Goal: Information Seeking & Learning: Learn about a topic

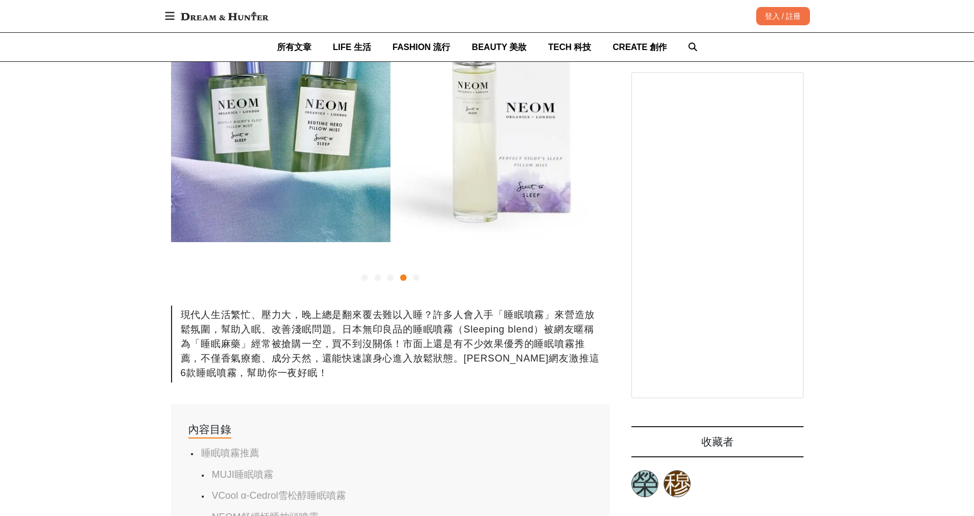
scroll to position [359, 0]
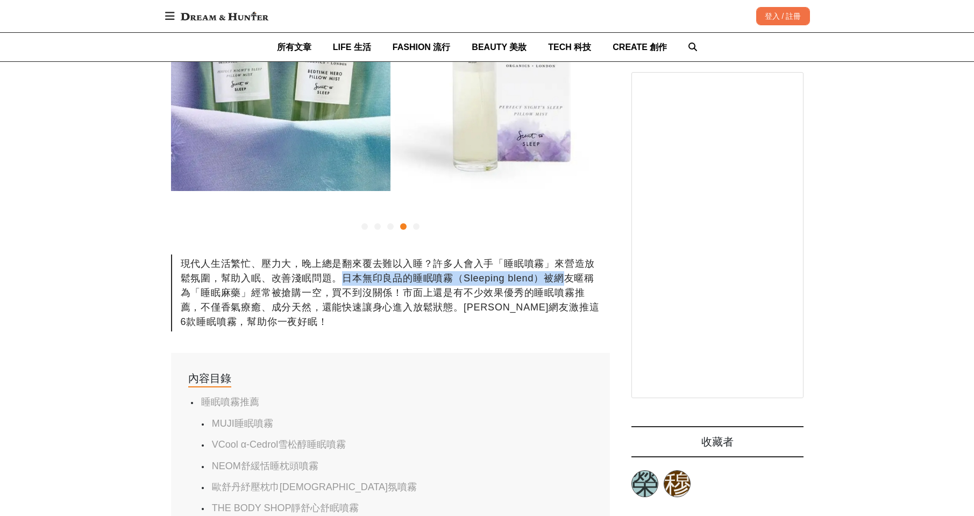
drag, startPoint x: 338, startPoint y: 278, endPoint x: 569, endPoint y: 278, distance: 230.8
click at [569, 278] on div "現代人生活繁忙、壓力大，晚上總是翻來覆去難以入睡？許多人會入手「睡眠噴霧」來營造放鬆氛圍，幫助入眠、改善淺眠問題。日本無印良品的睡眠噴霧（Sleeping b…" at bounding box center [390, 292] width 439 height 77
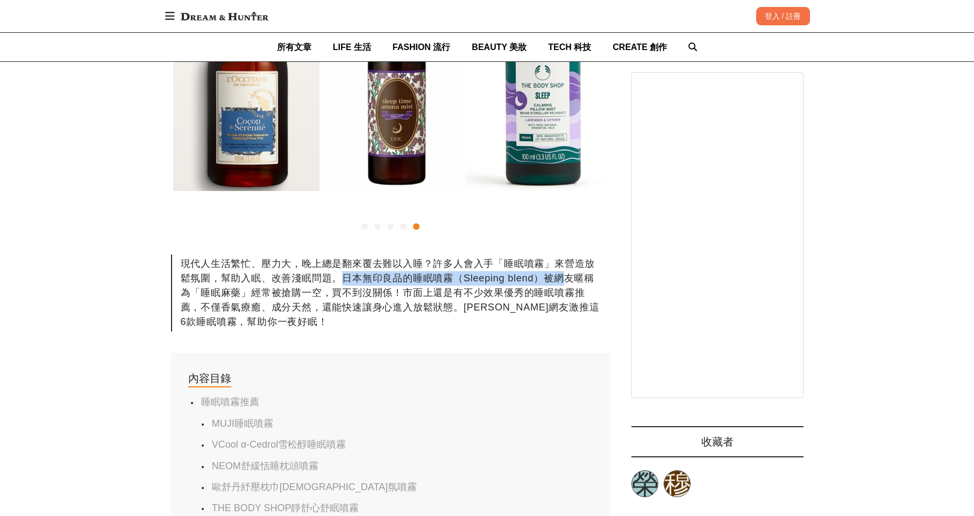
scroll to position [0, 1756]
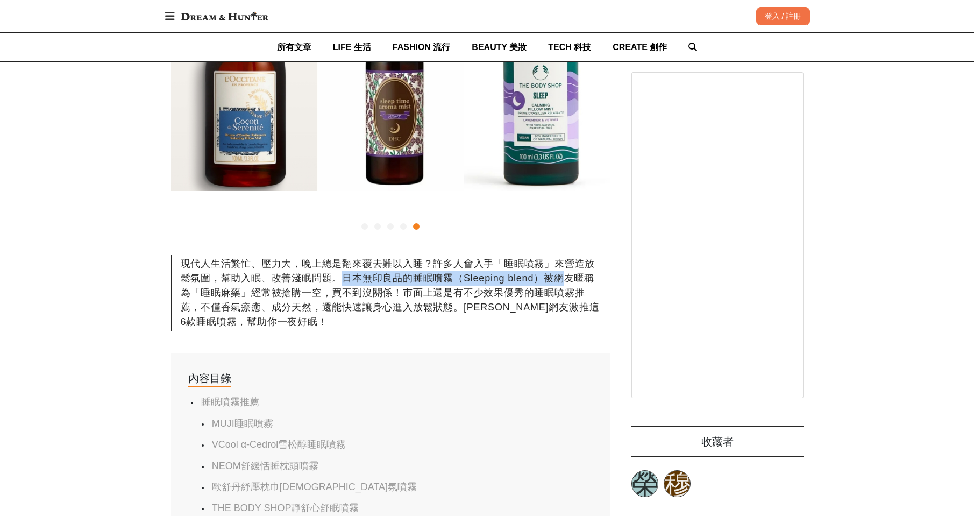
click at [320, 291] on div "現代人生活繁忙、壓力大，晚上總是翻來覆去難以入睡？許多人會入手「睡眠噴霧」來營造放鬆氛圍，幫助入眠、改善淺眠問題。日本無印良品的睡眠噴霧（Sleeping b…" at bounding box center [390, 292] width 439 height 77
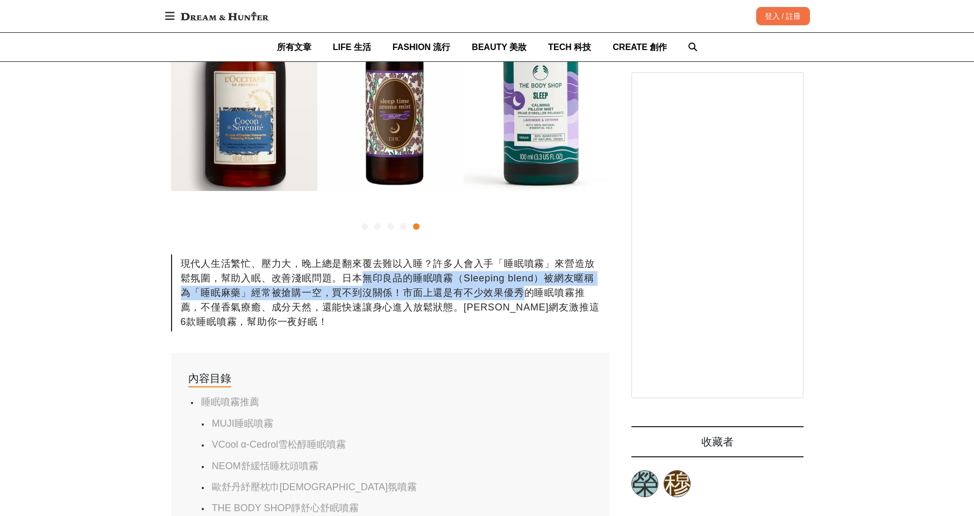
drag, startPoint x: 361, startPoint y: 281, endPoint x: 523, endPoint y: 286, distance: 162.0
click at [523, 286] on div "現代人生活繁忙、壓力大，晚上總是翻來覆去難以入睡？許多人會入手「睡眠噴霧」來營造放鬆氛圍，幫助入眠、改善淺眠問題。日本無印良品的睡眠噴霧（Sleeping b…" at bounding box center [390, 292] width 439 height 77
click at [474, 313] on div "現代人生活繁忙、壓力大，晚上總是翻來覆去難以入睡？許多人會入手「睡眠噴霧」來營造放鬆氛圍，幫助入眠、改善淺眠問題。日本無印良品的睡眠噴霧（Sleeping b…" at bounding box center [390, 292] width 439 height 77
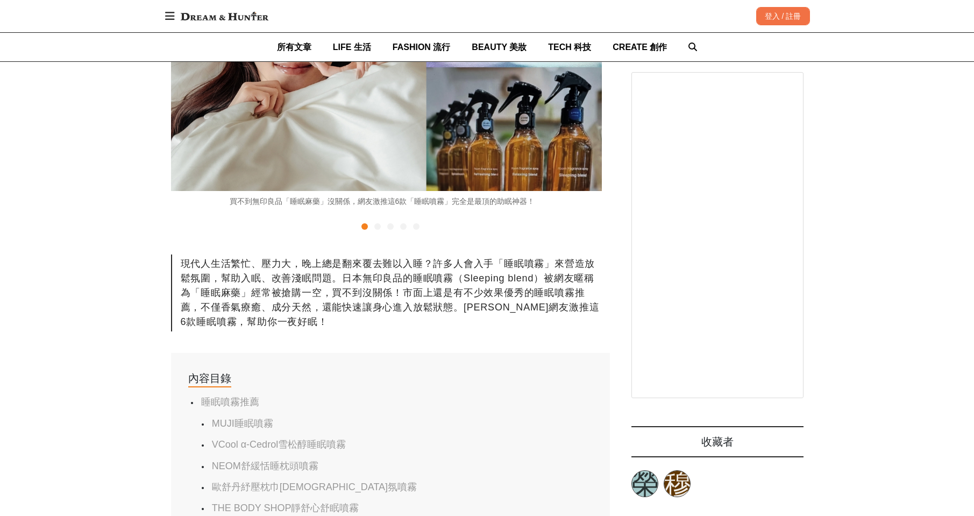
scroll to position [0, 0]
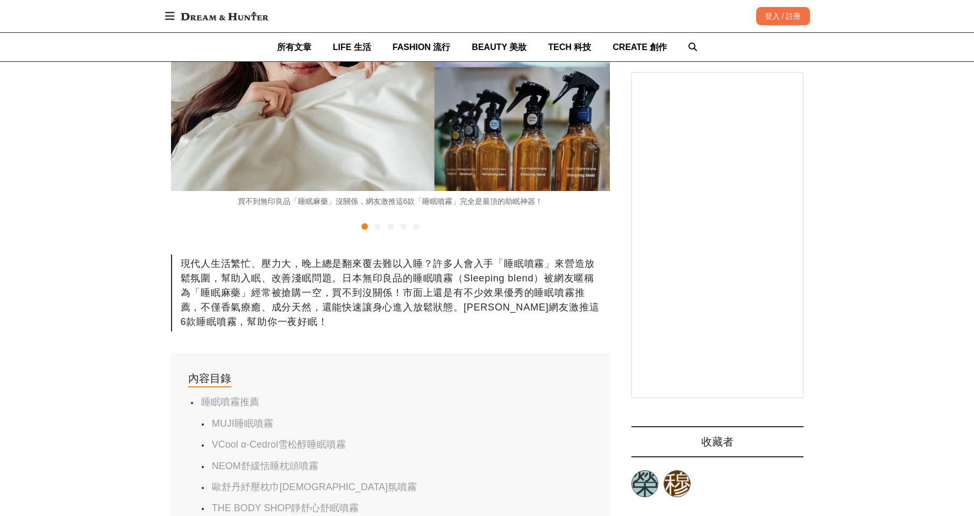
click at [477, 278] on div "現代人生活繁忙、壓力大，晚上總是翻來覆去難以入睡？許多人會入手「睡眠噴霧」來營造放鬆氛圍，幫助入眠、改善淺眠問題。日本無印良品的睡眠噴霧（Sleeping b…" at bounding box center [390, 292] width 439 height 77
drag, startPoint x: 354, startPoint y: 281, endPoint x: 529, endPoint y: 302, distance: 176.6
click at [565, 283] on div "現代人生活繁忙、壓力大，晚上總是翻來覆去難以入睡？許多人會入手「睡眠噴霧」來營造放鬆氛圍，幫助入眠、改善淺眠問題。日本無印良品的睡眠噴霧（Sleeping b…" at bounding box center [390, 292] width 439 height 77
click at [529, 302] on div "現代人生活繁忙、壓力大，晚上總是翻來覆去難以入睡？許多人會入手「睡眠噴霧」來營造放鬆氛圍，幫助入眠、改善淺眠問題。日本無印良品的睡眠噴霧（Sleeping b…" at bounding box center [390, 292] width 439 height 77
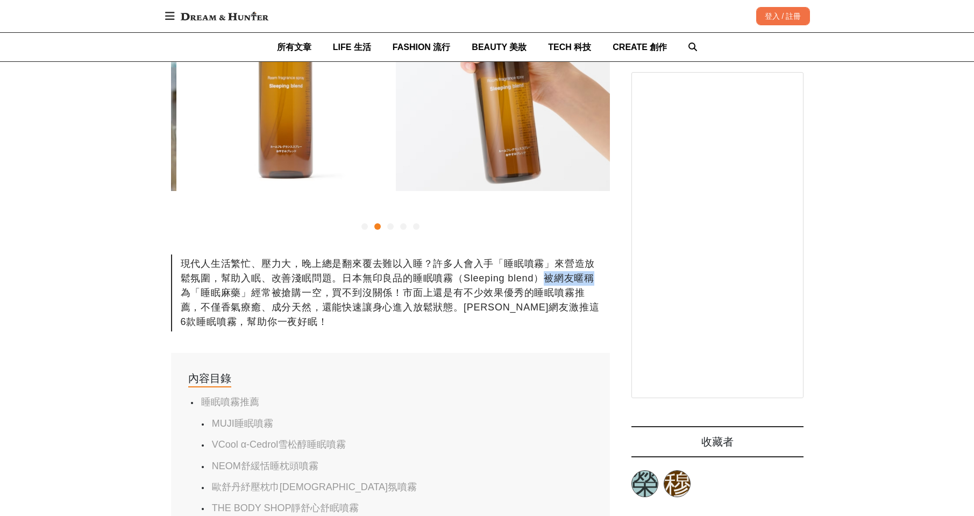
scroll to position [0, 439]
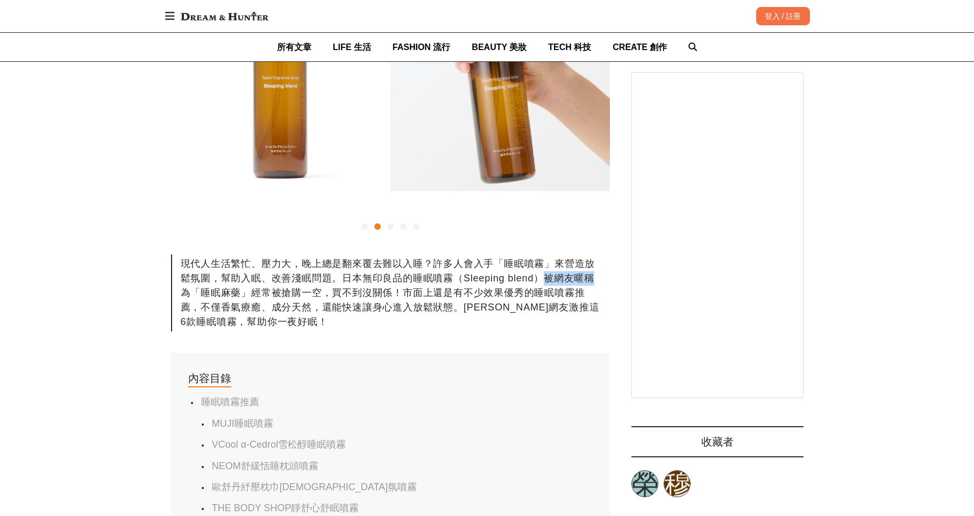
drag, startPoint x: 585, startPoint y: 279, endPoint x: 606, endPoint y: 279, distance: 21.0
click at [606, 279] on div "現代人生活繁忙、壓力大，晚上總是翻來覆去難以入睡？許多人會入手「睡眠噴霧」來營造放鬆氛圍，幫助入眠、改善淺眠問題。日本無印良品的睡眠噴霧（Sleeping b…" at bounding box center [390, 292] width 439 height 77
click at [273, 300] on div "現代人生活繁忙、壓力大，晚上總是翻來覆去難以入睡？許多人會入手「睡眠噴霧」來營造放鬆氛圍，幫助入眠、改善淺眠問題。日本無印良品的睡眠噴霧（Sleeping b…" at bounding box center [390, 292] width 439 height 77
drag, startPoint x: 204, startPoint y: 292, endPoint x: 484, endPoint y: 295, distance: 280.3
click at [480, 295] on div "現代人生活繁忙、壓力大，晚上總是翻來覆去難以入睡？許多人會入手「睡眠噴霧」來營造放鬆氛圍，幫助入眠、改善淺眠問題。日本無印良品的睡眠噴霧（Sleeping b…" at bounding box center [390, 292] width 439 height 77
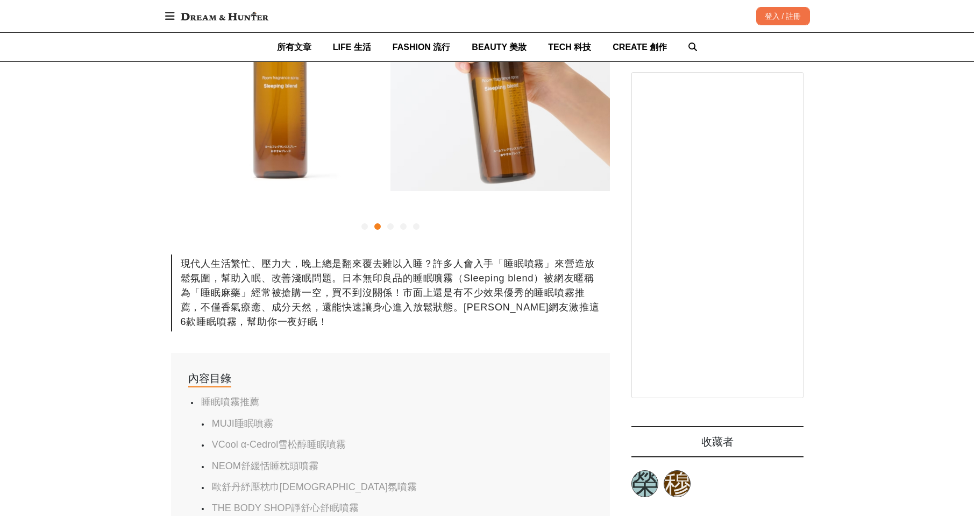
click at [470, 306] on div "現代人生活繁忙、壓力大，晚上總是翻來覆去難以入睡？許多人會入手「睡眠噴霧」來營造放鬆氛圍，幫助入眠、改善淺眠問題。日本無印良品的睡眠噴霧（Sleeping b…" at bounding box center [390, 292] width 439 height 77
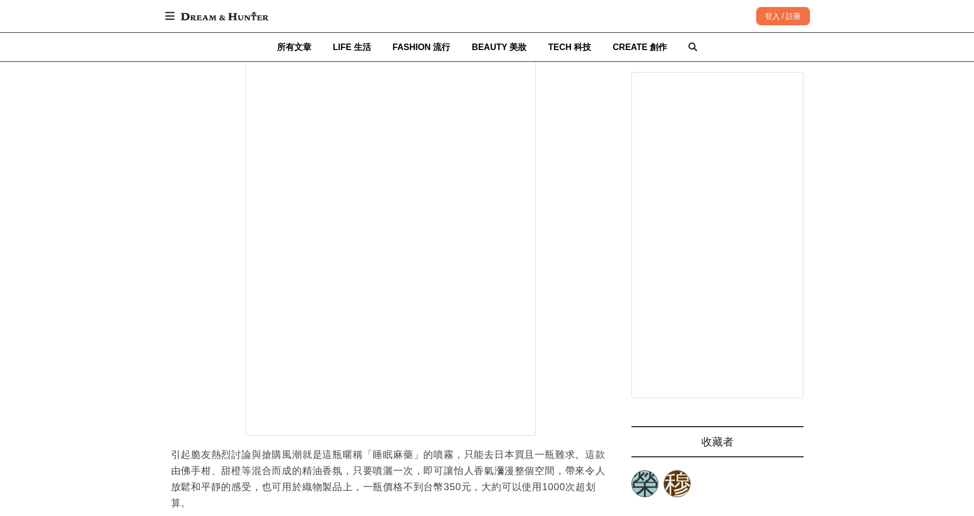
scroll to position [1973, 0]
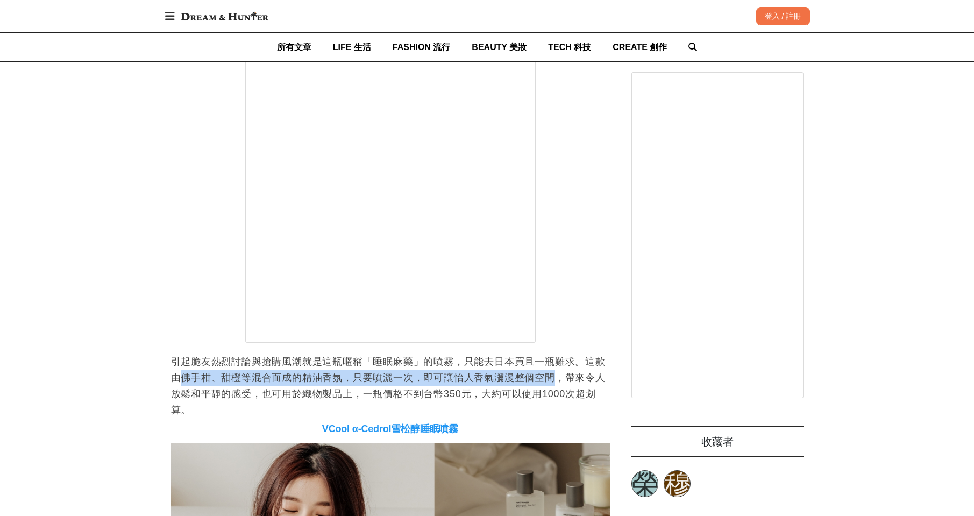
drag, startPoint x: 180, startPoint y: 380, endPoint x: 562, endPoint y: 384, distance: 381.9
click at [562, 384] on p "引起脆友熱烈討論與搶購風潮就是這瓶暱稱「睡眠麻藥」的噴霧，只能去日本買且一瓶難求。這款由佛手柑、甜橙等混合而成的精油香氛，只要噴灑一次，即可讓怡人香氣瀰漫整個…" at bounding box center [390, 385] width 439 height 65
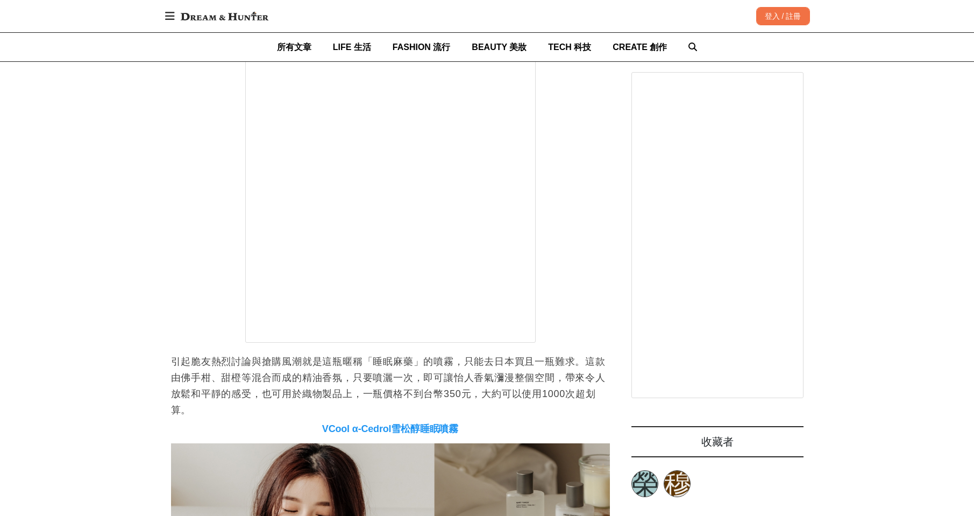
scroll to position [0, 1756]
drag, startPoint x: 579, startPoint y: 384, endPoint x: 595, endPoint y: 384, distance: 15.6
click at [595, 384] on p "引起脆友熱烈討論與搶購風潮就是這瓶暱稱「睡眠麻藥」的噴霧，只能去日本買且一瓶難求。這款由佛手柑、甜橙等混合而成的精油香氛，只要噴灑一次，即可讓怡人香氣瀰漫整個…" at bounding box center [390, 385] width 439 height 65
click at [481, 387] on p "引起脆友熱烈討論與搶購風潮就是這瓶暱稱「睡眠麻藥」的噴霧，只能去日本買且一瓶難求。這款由佛手柑、甜橙等混合而成的精油香氛，只要噴灑一次，即可讓怡人香氣瀰漫整個…" at bounding box center [390, 385] width 439 height 65
click at [484, 396] on p "引起脆友熱烈討論與搶購風潮就是這瓶暱稱「睡眠麻藥」的噴霧，只能去日本買且一瓶難求。這款由佛手柑、甜橙等混合而成的精油香氛，只要噴灑一次，即可讓怡人香氣瀰漫整個…" at bounding box center [390, 385] width 439 height 65
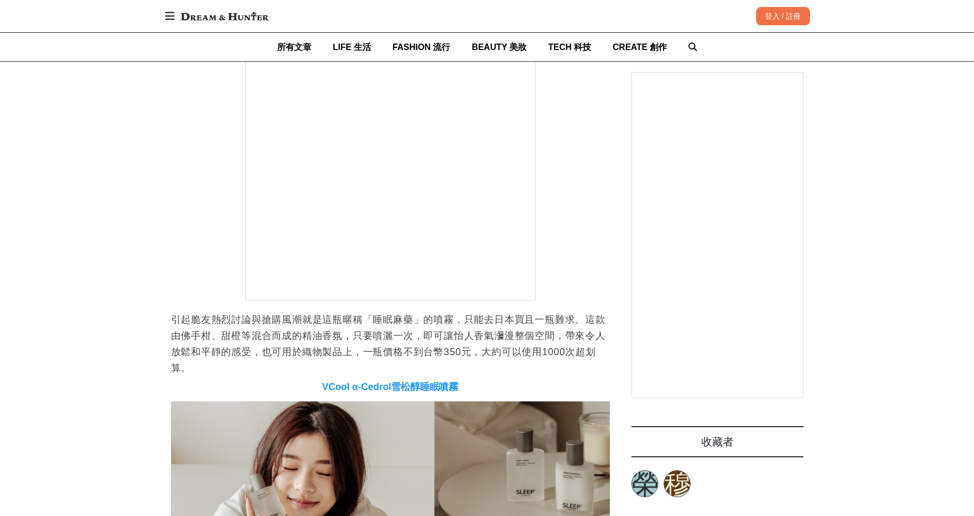
scroll to position [2152, 0]
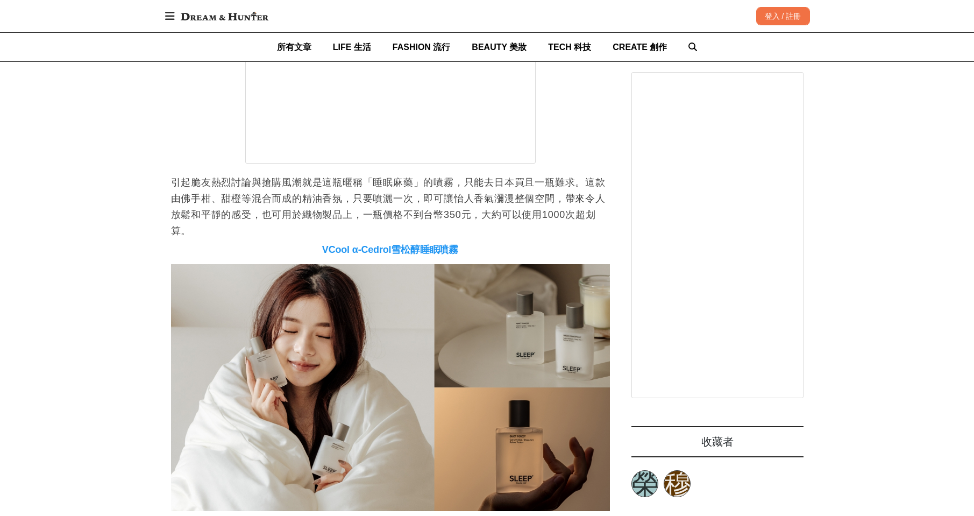
click at [494, 219] on p "引起脆友熱烈討論與搶購風潮就是這瓶暱稱「睡眠麻藥」的噴霧，只能去日本買且一瓶難求。這款由佛手柑、甜橙等混合而成的精油香氛，只要噴灑一次，即可讓怡人香氣瀰漫整個…" at bounding box center [390, 206] width 439 height 65
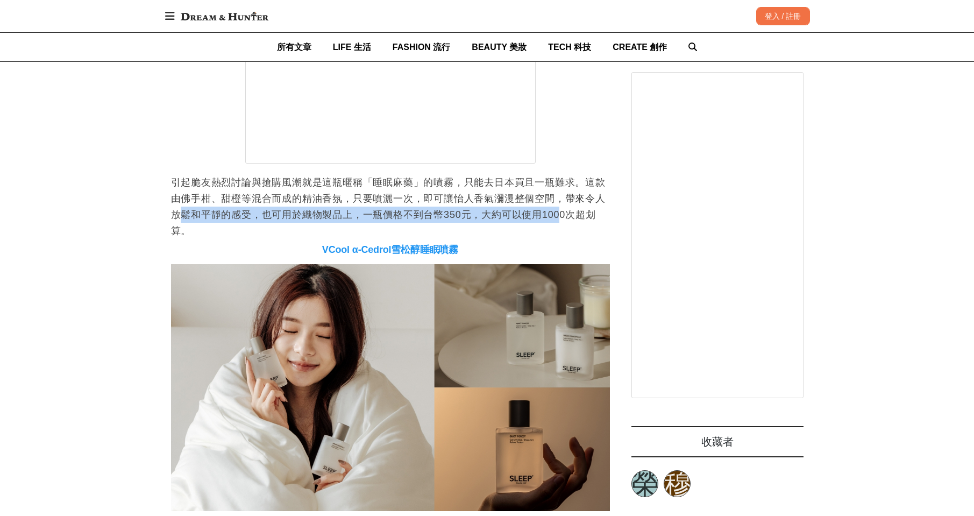
scroll to position [0, 439]
drag, startPoint x: 184, startPoint y: 220, endPoint x: 591, endPoint y: 223, distance: 407.2
click at [591, 223] on p "引起脆友熱烈討論與搶購風潮就是這瓶暱稱「睡眠麻藥」的噴霧，只能去日本買且一瓶難求。這款由佛手柑、甜橙等混合而成的精油香氛，只要噴灑一次，即可讓怡人香氣瀰漫整個…" at bounding box center [390, 206] width 439 height 65
click at [562, 236] on p "引起脆友熱烈討論與搶購風潮就是這瓶暱稱「睡眠麻藥」的噴霧，只能去日本買且一瓶難求。這款由佛手柑、甜橙等混合而成的精油香氛，只要噴灑一次，即可讓怡人香氣瀰漫整個…" at bounding box center [390, 206] width 439 height 65
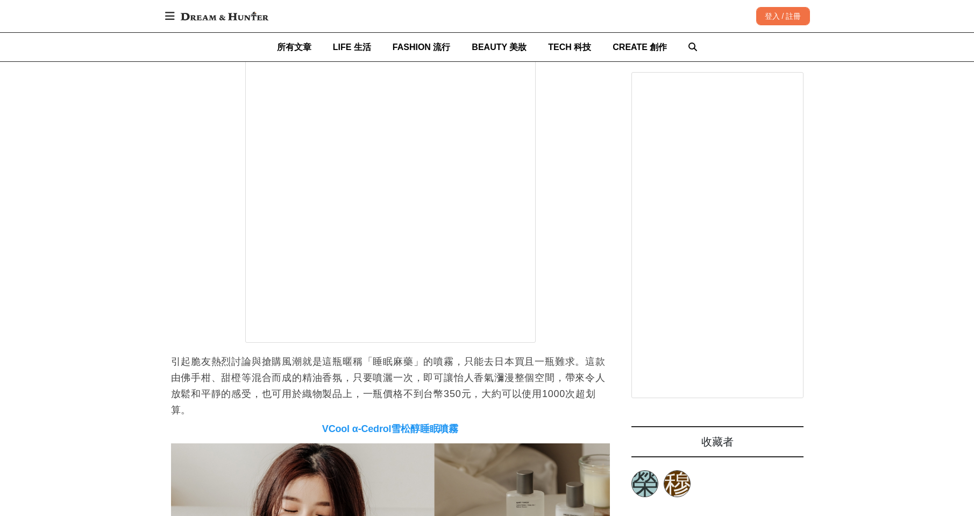
scroll to position [0, 1317]
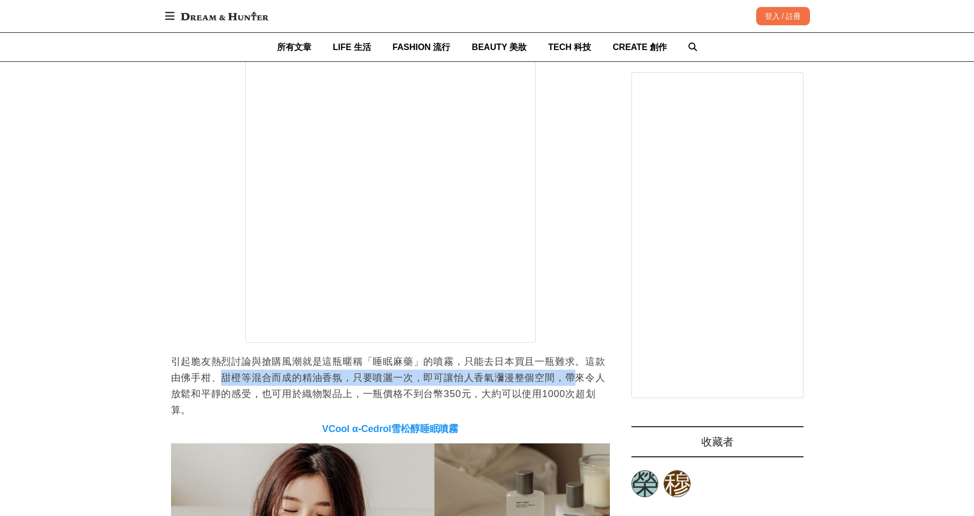
drag, startPoint x: 285, startPoint y: 384, endPoint x: 485, endPoint y: 391, distance: 199.7
click at [574, 380] on p "引起脆友熱烈討論與搶購風潮就是這瓶暱稱「睡眠麻藥」的噴霧，只能去日本買且一瓶難求。這款由佛手柑、甜橙等混合而成的精油香氛，只要噴灑一次，即可讓怡人香氣瀰漫整個…" at bounding box center [390, 385] width 439 height 65
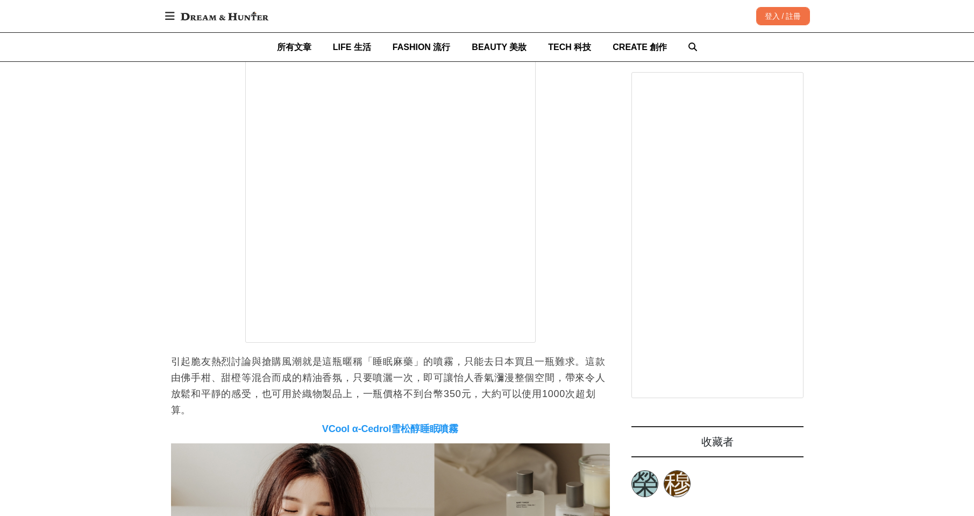
click at [484, 391] on p "引起脆友熱烈討論與搶購風潮就是這瓶暱稱「睡眠麻藥」的噴霧，只能去日本買且一瓶難求。這款由佛手柑、甜橙等混合而成的精油香氛，只要噴灑一次，即可讓怡人香氣瀰漫整個…" at bounding box center [390, 385] width 439 height 65
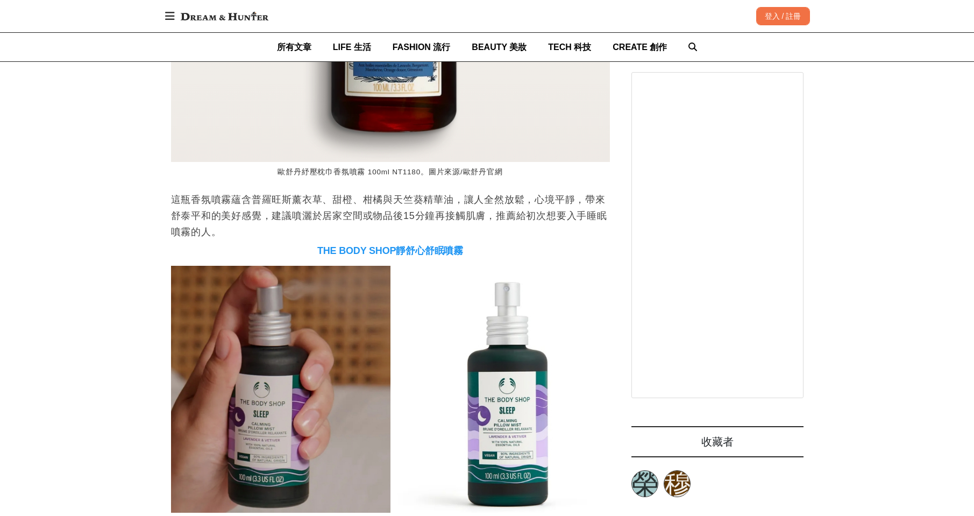
scroll to position [0, 878]
click at [428, 225] on p "這瓶香氛噴霧蘊含普羅旺斯薰衣草、甜橙、柑橘與天竺葵精華油，讓人全然放鬆，心境平靜，帶來舒泰平和的美好感覺，建議噴灑於居家空間或物品後15分鐘再接觸肌膚，推薦給…" at bounding box center [390, 216] width 439 height 48
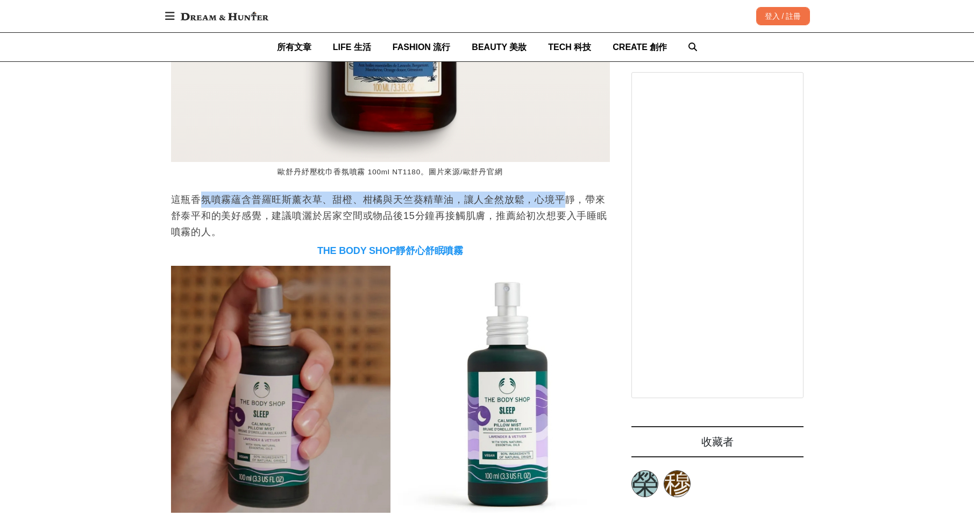
drag, startPoint x: 280, startPoint y: 209, endPoint x: 562, endPoint y: 208, distance: 281.9
click at [562, 208] on p "這瓶香氛噴霧蘊含普羅旺斯薰衣草、甜橙、柑橘與天竺葵精華油，讓人全然放鬆，心境平靜，帶來舒泰平和的美好感覺，建議噴灑於居家空間或物品後15分鐘再接觸肌膚，推薦給…" at bounding box center [390, 216] width 439 height 48
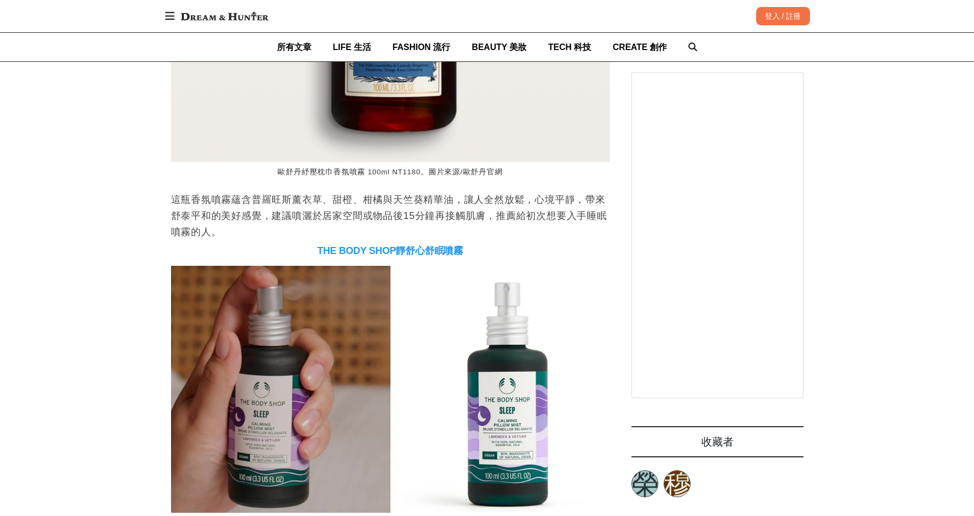
click at [446, 219] on p "這瓶香氛噴霧蘊含普羅旺斯薰衣草、甜橙、柑橘與天竺葵精華油，讓人全然放鬆，心境平靜，帶來舒泰平和的美好感覺，建議噴灑於居家空間或物品後15分鐘再接觸肌膚，推薦給…" at bounding box center [390, 216] width 439 height 48
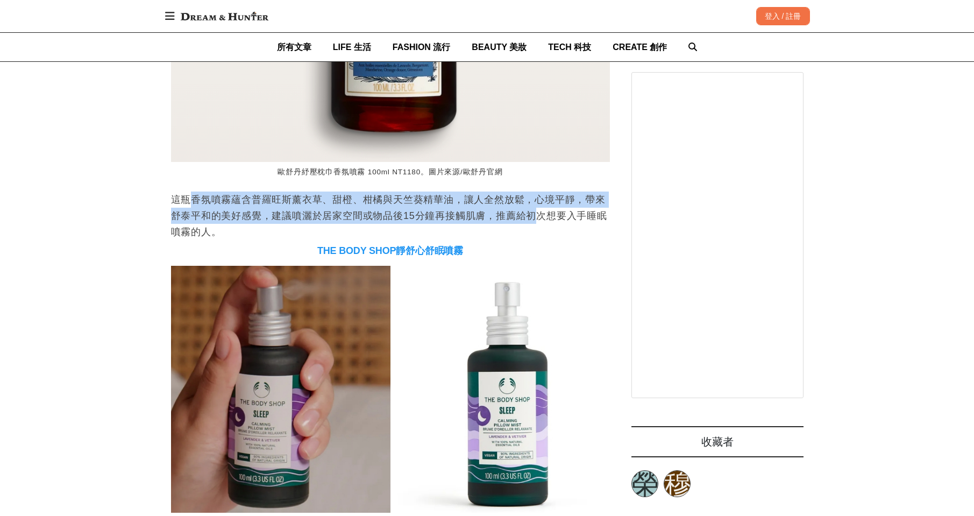
drag, startPoint x: 189, startPoint y: 207, endPoint x: 536, endPoint y: 212, distance: 347.0
click at [536, 212] on p "這瓶香氛噴霧蘊含普羅旺斯薰衣草、甜橙、柑橘與天竺葵精華油，讓人全然放鬆，心境平靜，帶來舒泰平和的美好感覺，建議噴灑於居家空間或物品後15分鐘再接觸肌膚，推薦給…" at bounding box center [390, 216] width 439 height 48
click at [460, 226] on p "這瓶香氛噴霧蘊含普羅旺斯薰衣草、甜橙、柑橘與天竺葵精華油，讓人全然放鬆，心境平靜，帶來舒泰平和的美好感覺，建議噴灑於居家空間或物品後15分鐘再接觸肌膚，推薦給…" at bounding box center [390, 216] width 439 height 48
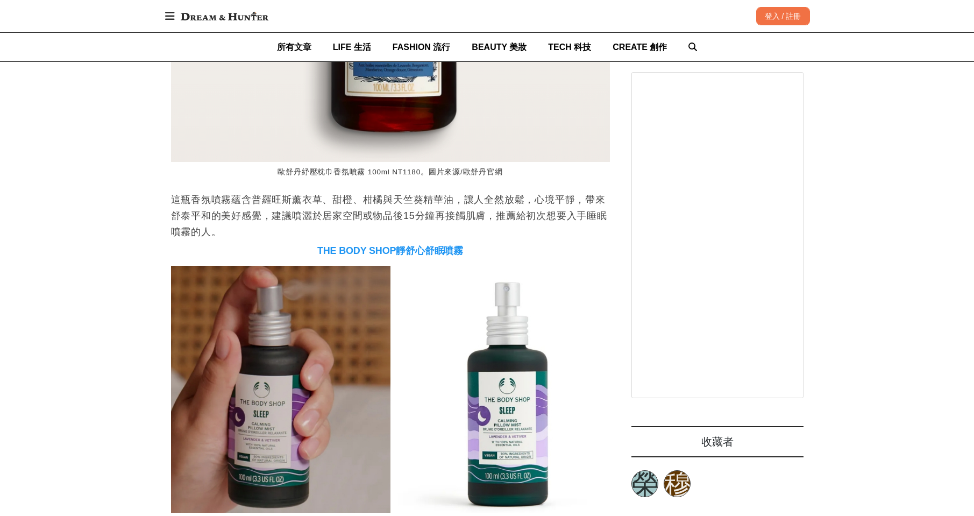
scroll to position [0, 1756]
click at [266, 206] on p "這瓶香氛噴霧蘊含普羅旺斯薰衣草、甜橙、柑橘與天竺葵精華油，讓人全然放鬆，心境平靜，帶來舒泰平和的美好感覺，建議噴灑於居家空間或物品後15分鐘再接觸肌膚，推薦給…" at bounding box center [390, 216] width 439 height 48
drag, startPoint x: 214, startPoint y: 205, endPoint x: 383, endPoint y: 204, distance: 168.9
click at [383, 204] on p "這瓶香氛噴霧蘊含普羅旺斯薰衣草、甜橙、柑橘與天竺葵精華油，讓人全然放鬆，心境平靜，帶來舒泰平和的美好感覺，建議噴灑於居家空間或物品後15分鐘再接觸肌膚，推薦給…" at bounding box center [390, 216] width 439 height 48
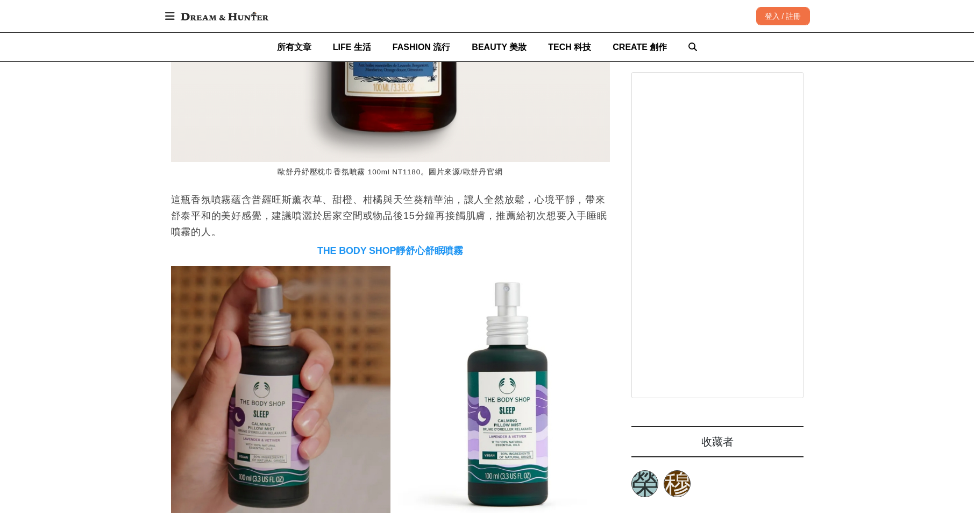
click at [339, 215] on p "這瓶香氛噴霧蘊含普羅旺斯薰衣草、甜橙、柑橘與天竺葵精華油，讓人全然放鬆，心境平靜，帶來舒泰平和的美好感覺，建議噴灑於居家空間或物品後15分鐘再接觸肌膚，推薦給…" at bounding box center [390, 216] width 439 height 48
click at [502, 225] on p "這瓶香氛噴霧蘊含普羅旺斯薰衣草、甜橙、柑橘與天竺葵精華油，讓人全然放鬆，心境平靜，帶來舒泰平和的美好感覺，建議噴灑於居家空間或物品後15分鐘再接觸肌膚，推薦給…" at bounding box center [390, 216] width 439 height 48
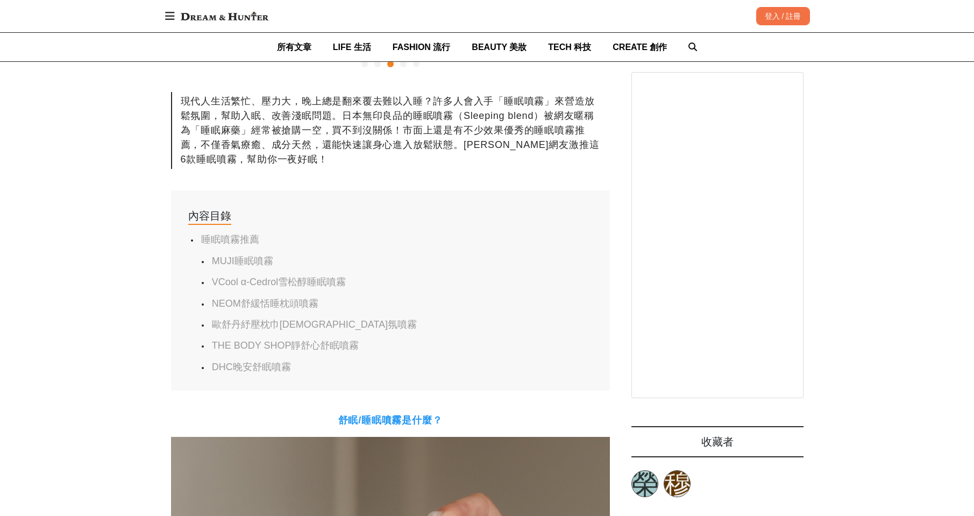
scroll to position [538, 0]
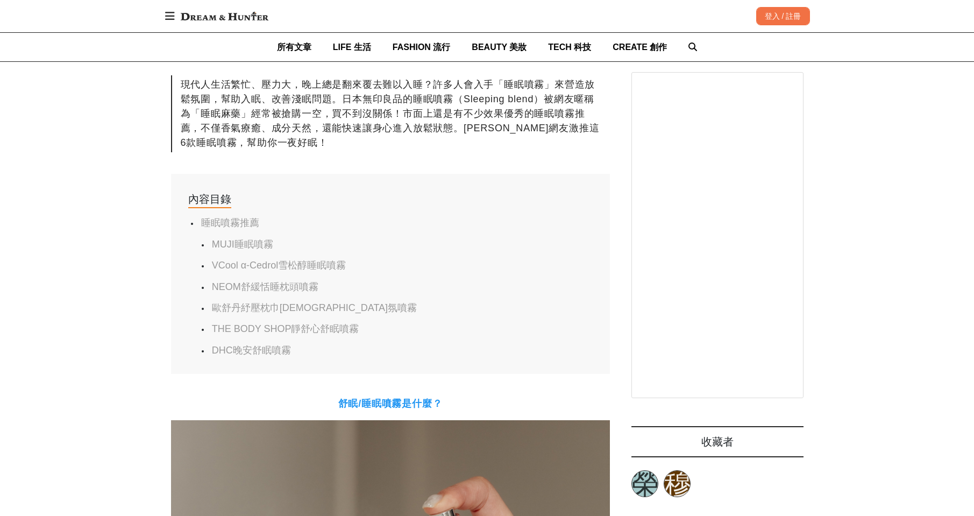
click at [253, 242] on link "MUJI睡眠噴霧" at bounding box center [242, 244] width 61 height 11
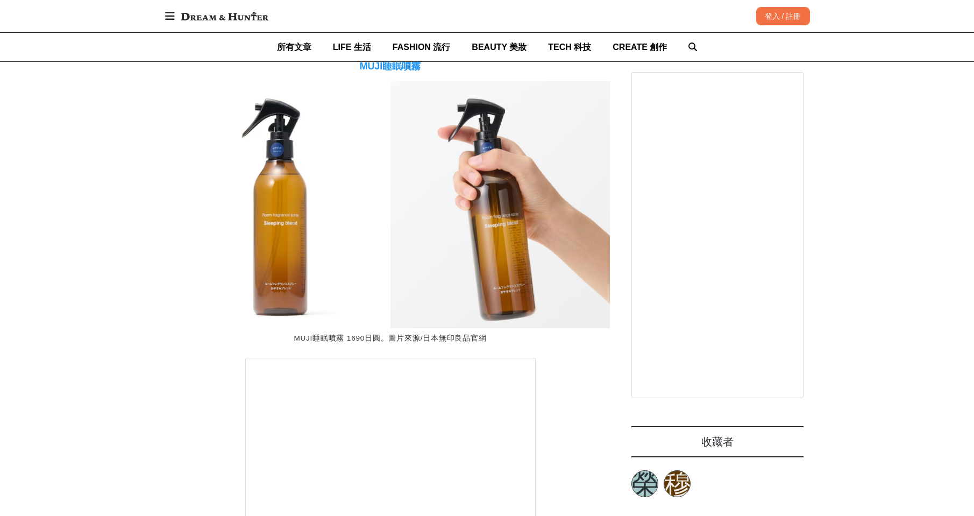
scroll to position [0, 1317]
drag, startPoint x: 399, startPoint y: 345, endPoint x: 501, endPoint y: 351, distance: 102.9
click at [501, 349] on figcaption "MUJI睡眠噴霧 1690日圓。圖片來源/日本無印良品官網" at bounding box center [390, 338] width 439 height 21
click at [507, 345] on figcaption "MUJI睡眠噴霧 1690日圓。圖片來源/日本無印良品官網" at bounding box center [390, 338] width 439 height 21
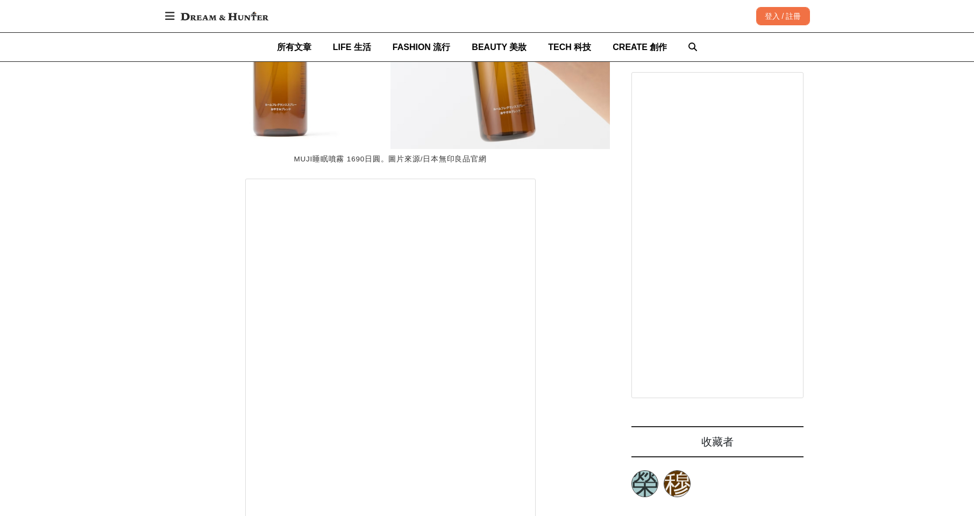
scroll to position [0, 1756]
drag, startPoint x: 346, startPoint y: 164, endPoint x: 392, endPoint y: 165, distance: 45.2
click at [392, 165] on figcaption "MUJI睡眠噴霧 1690日圓。圖片來源/日本無印良品官網" at bounding box center [390, 159] width 439 height 21
click at [377, 170] on figcaption "MUJI睡眠噴霧 1690日圓。圖片來源/日本無印良品官網" at bounding box center [390, 159] width 439 height 21
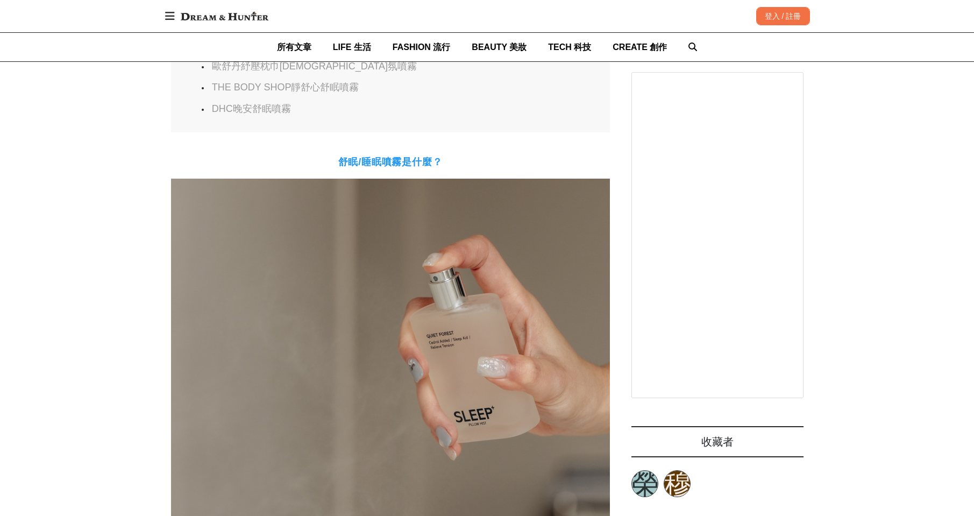
scroll to position [0, 1703]
